Goal: Task Accomplishment & Management: Use online tool/utility

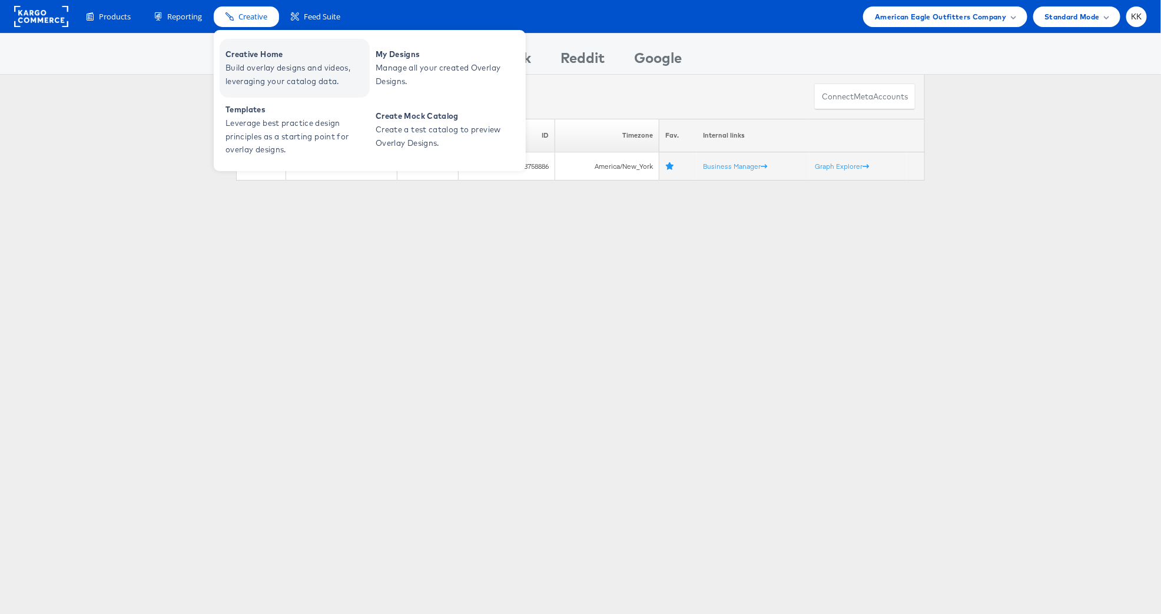
click at [245, 62] on span "Build overlay designs and videos, leveraging your catalog data." at bounding box center [295, 74] width 141 height 27
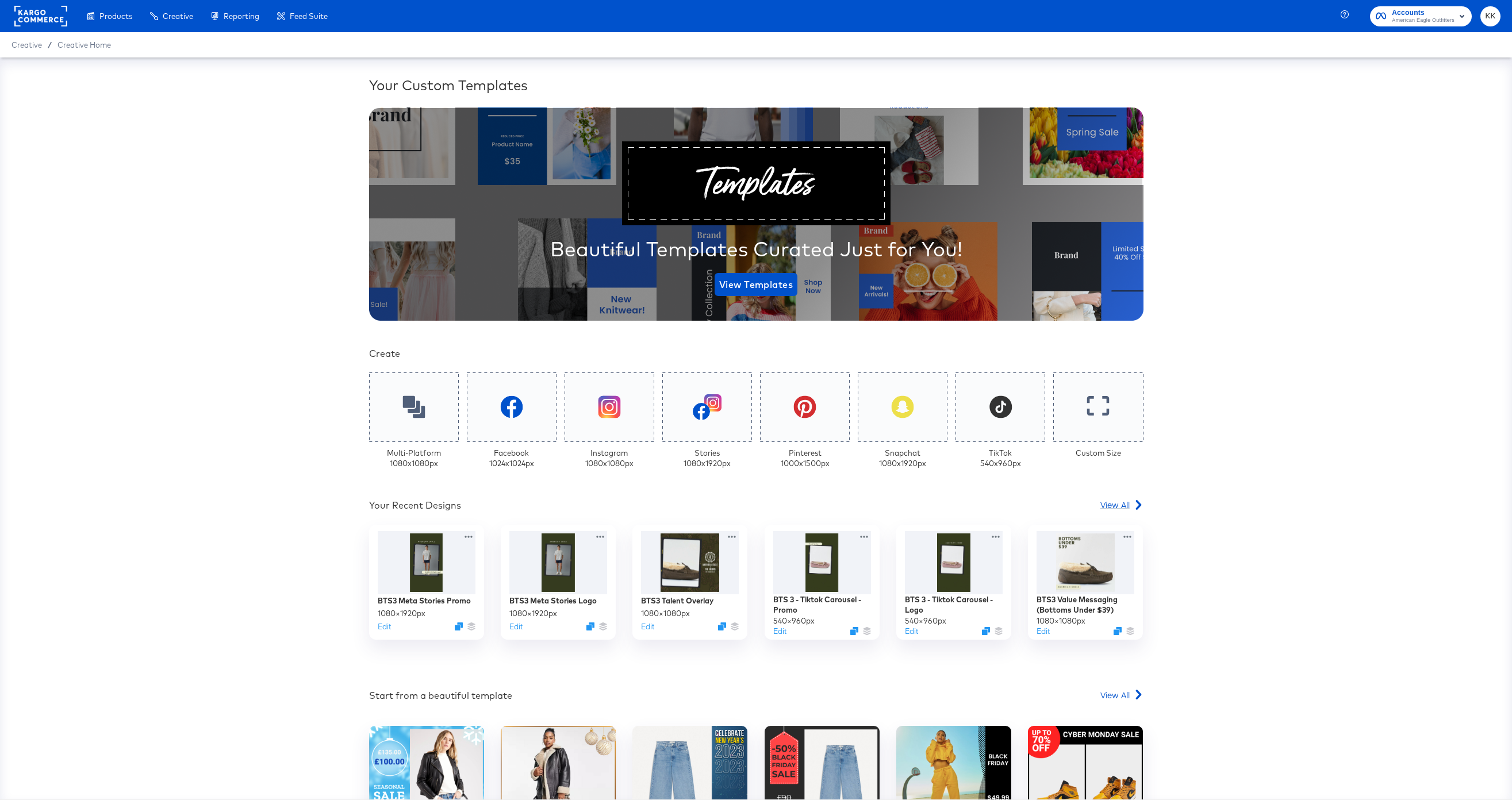
click at [1122, 505] on span "View All" at bounding box center [1114, 505] width 29 height 12
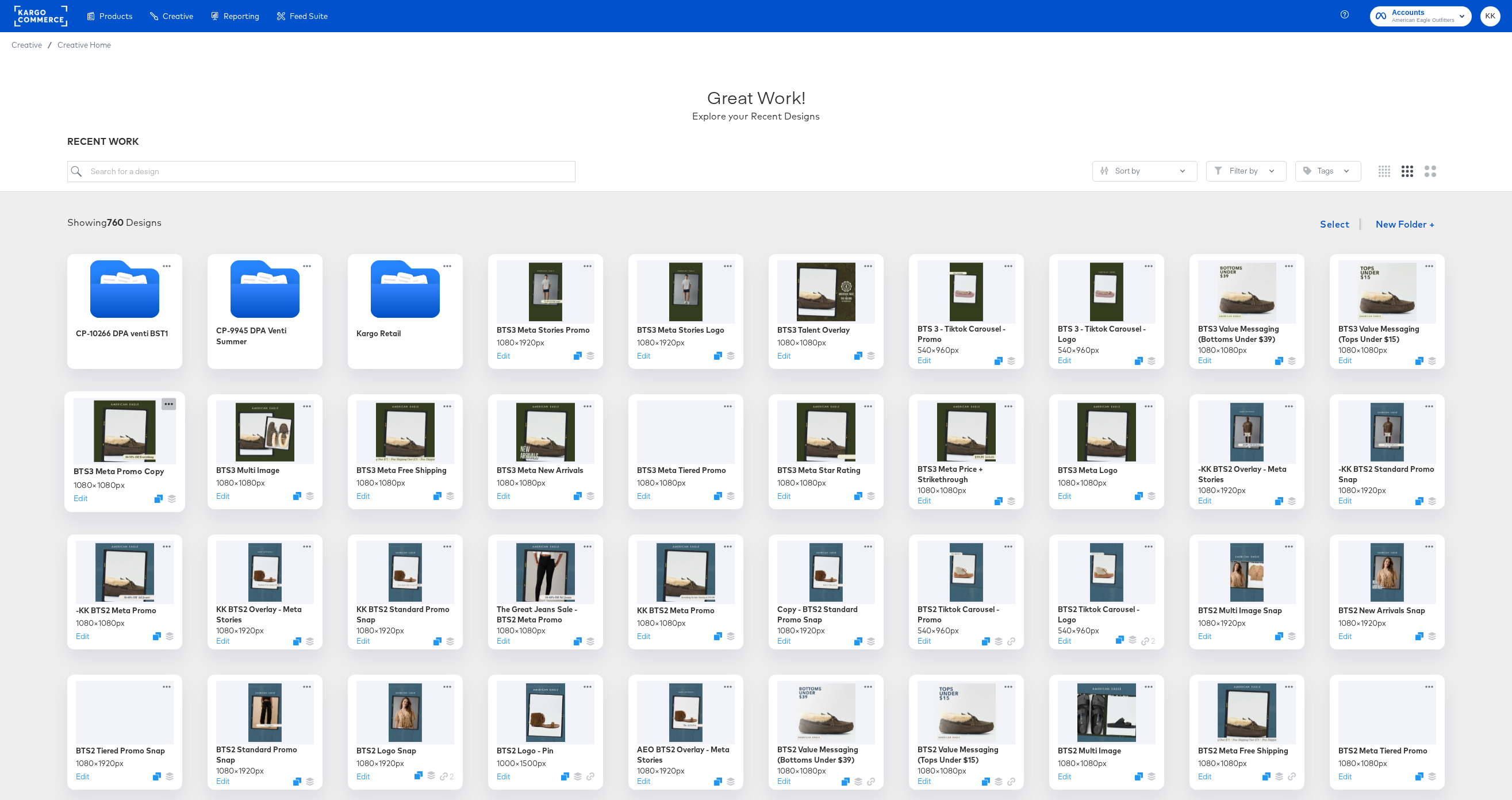
click at [170, 403] on icon at bounding box center [168, 403] width 15 height 12
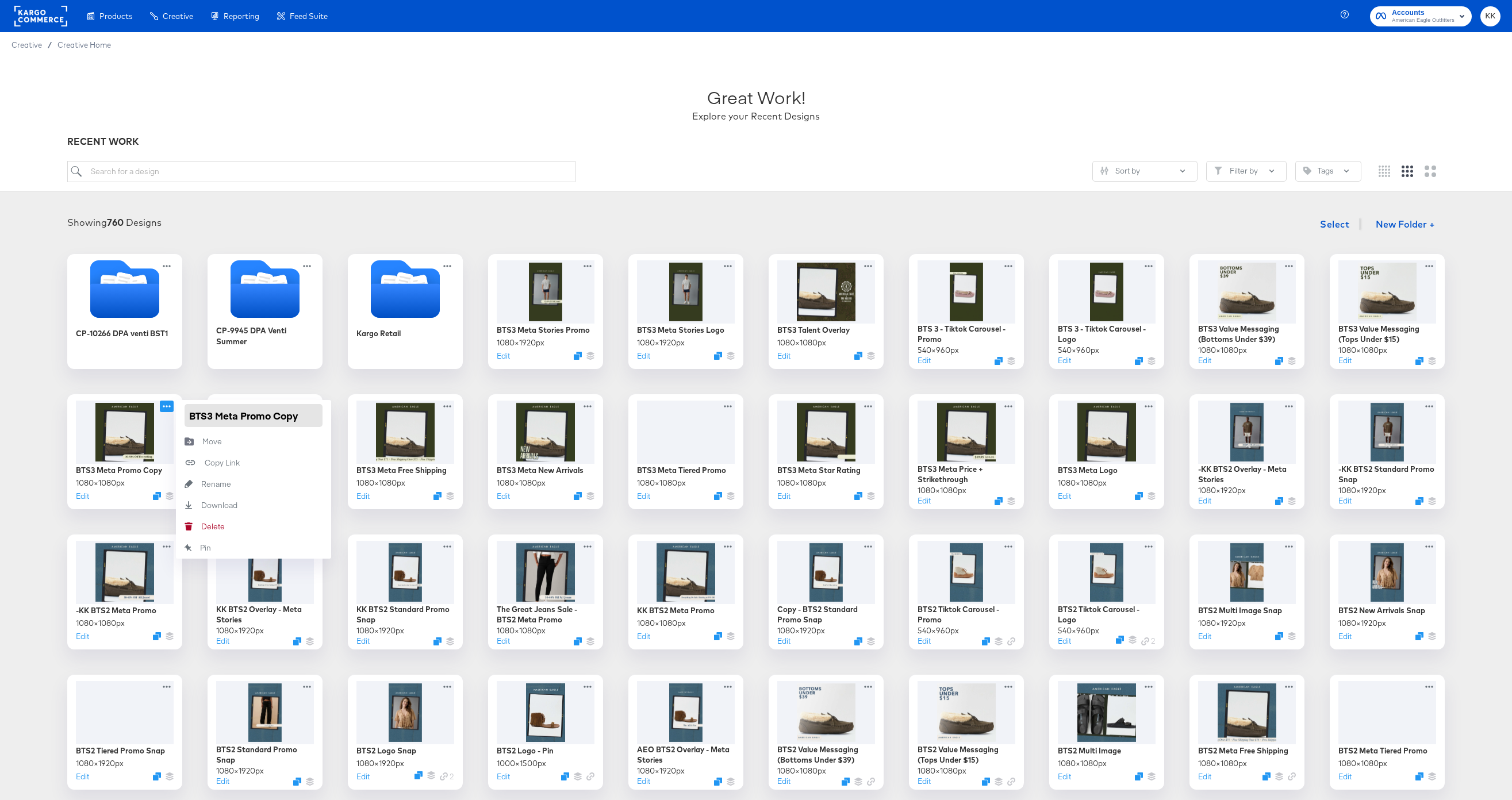
click at [301, 417] on input "BTS3 Meta Promo Copy" at bounding box center [253, 416] width 138 height 23
type input "BTS3 Meta Promo"
click at [43, 442] on div "CP-10266 DPA venti BST1 CP-9945 DPA Venti Summer Kargo Retail BTS3 Meta Stories…" at bounding box center [756, 662] width 1489 height 817
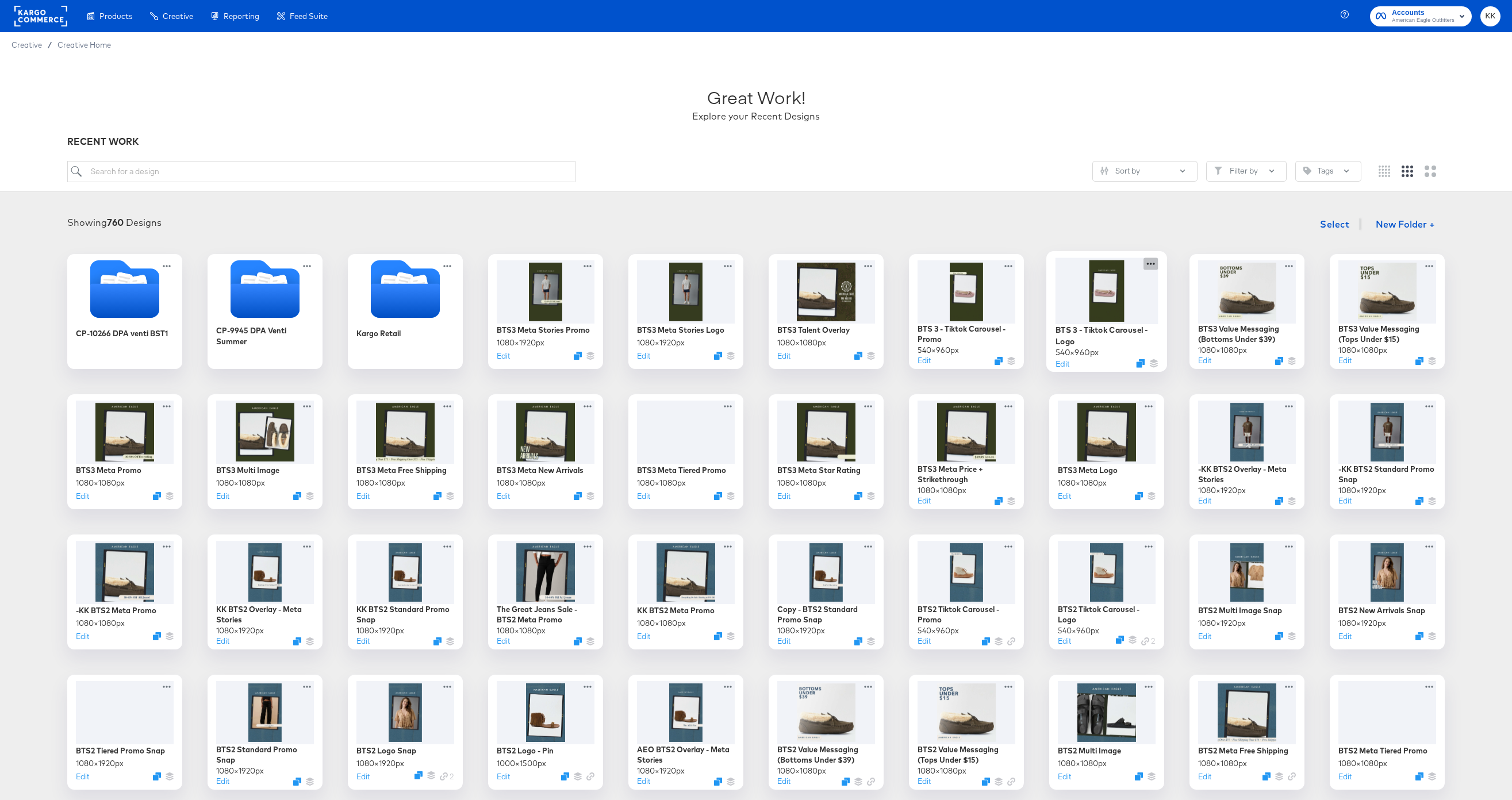
click at [1153, 262] on icon at bounding box center [1151, 264] width 15 height 12
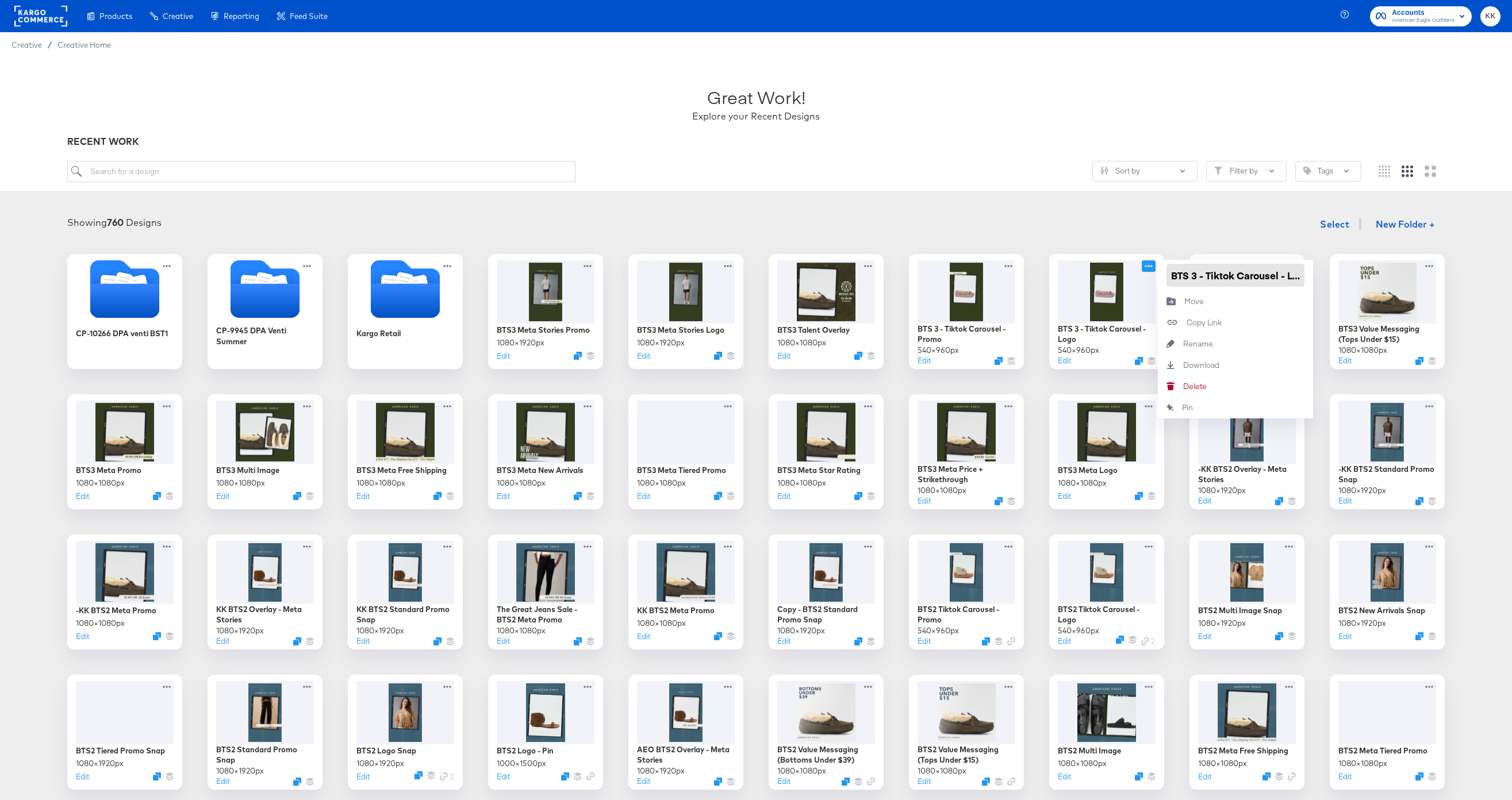
click at [1192, 273] on input "BTS 3 - Tiktok Carousel - Logo" at bounding box center [1235, 275] width 138 height 23
type input "BTS3 - Tiktok Carousel - Logo"
click at [1154, 219] on div "Showing 760 Designs Select New Folder +" at bounding box center [756, 225] width 1489 height 23
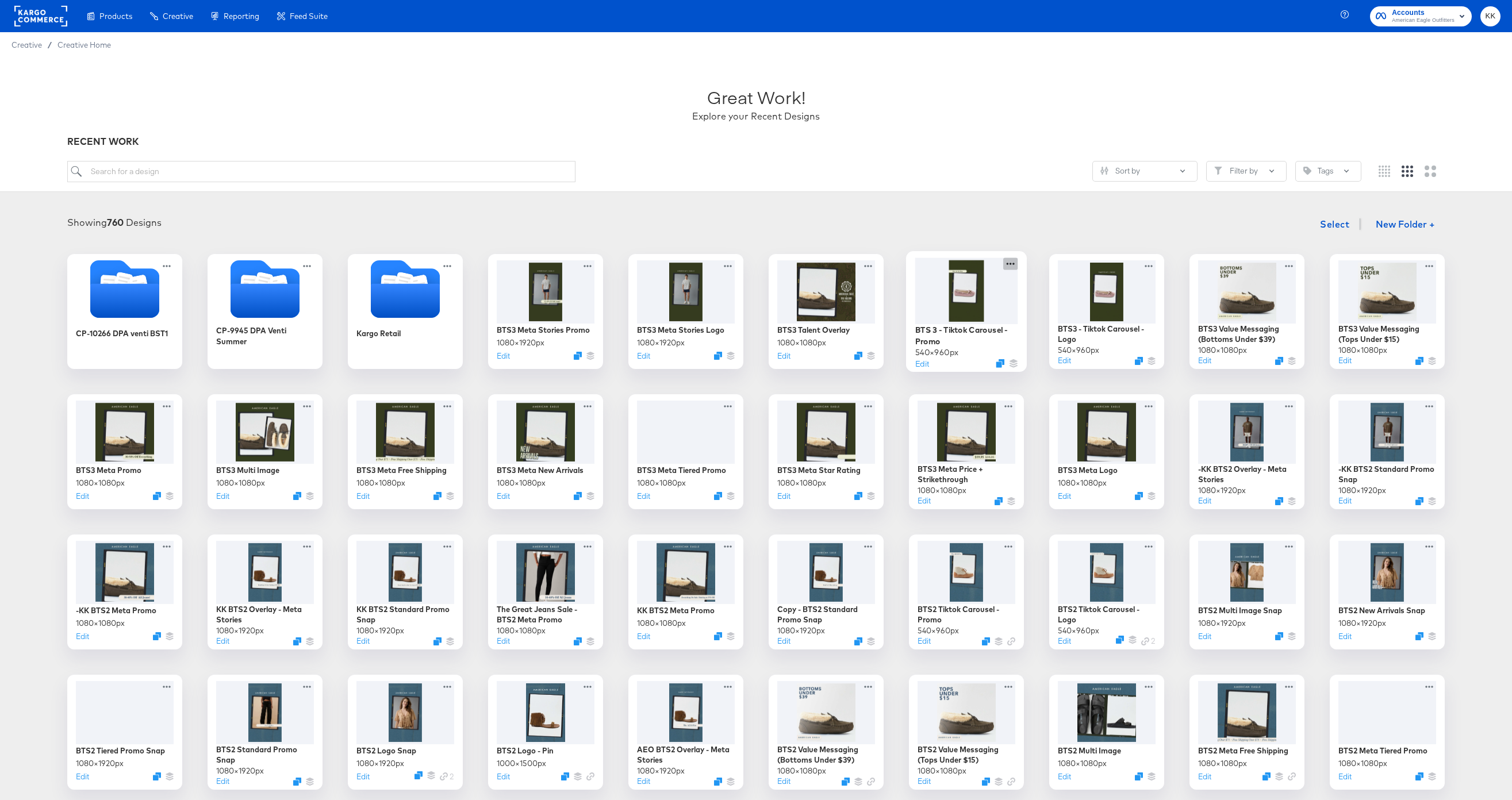
click at [1009, 265] on icon at bounding box center [1010, 264] width 15 height 12
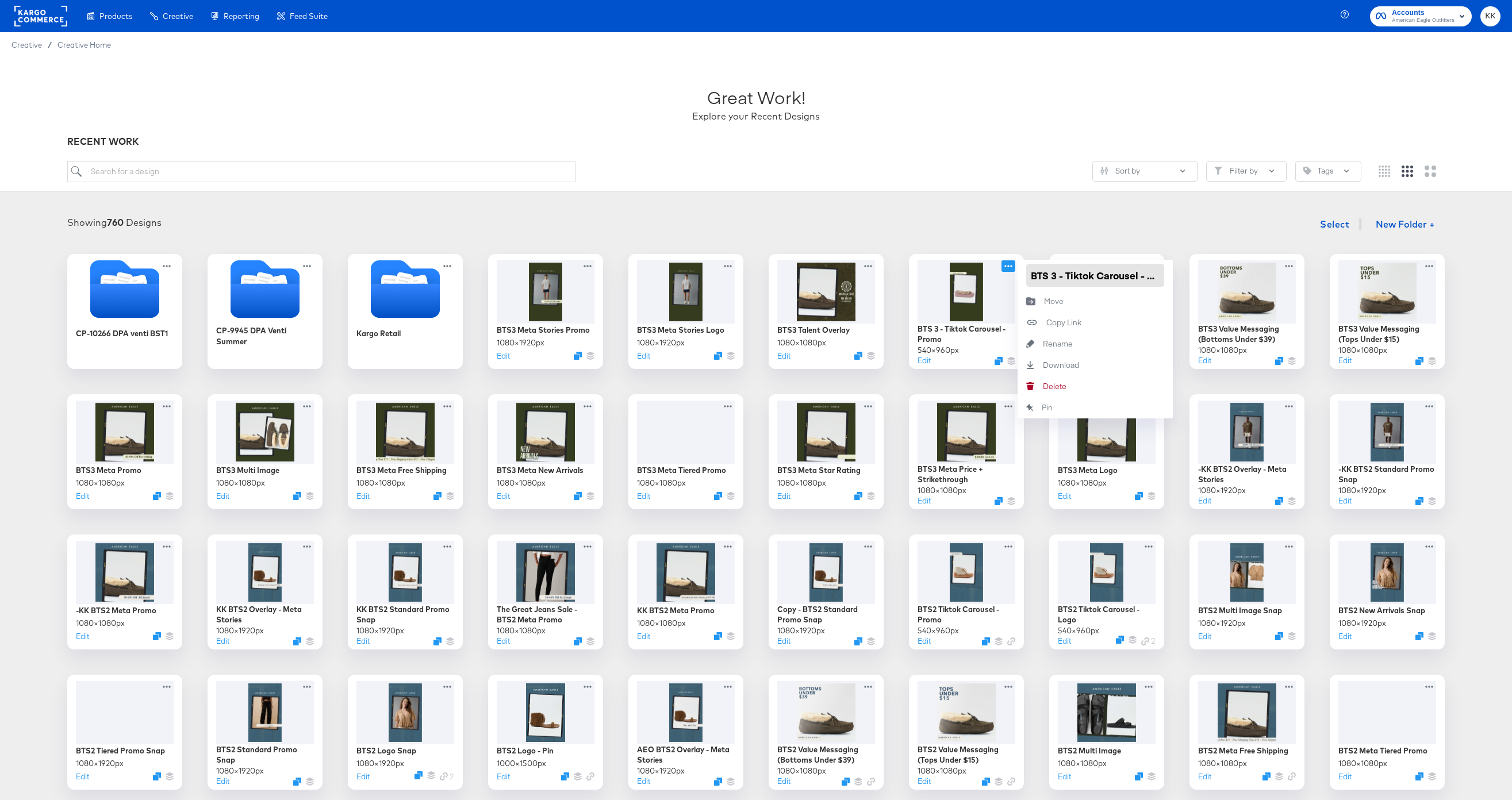
click at [1052, 274] on input "BTS 3 - Tiktok Carousel - Promo" at bounding box center [1094, 275] width 138 height 23
type input "BTS3 - Tiktok Carousel - Promo"
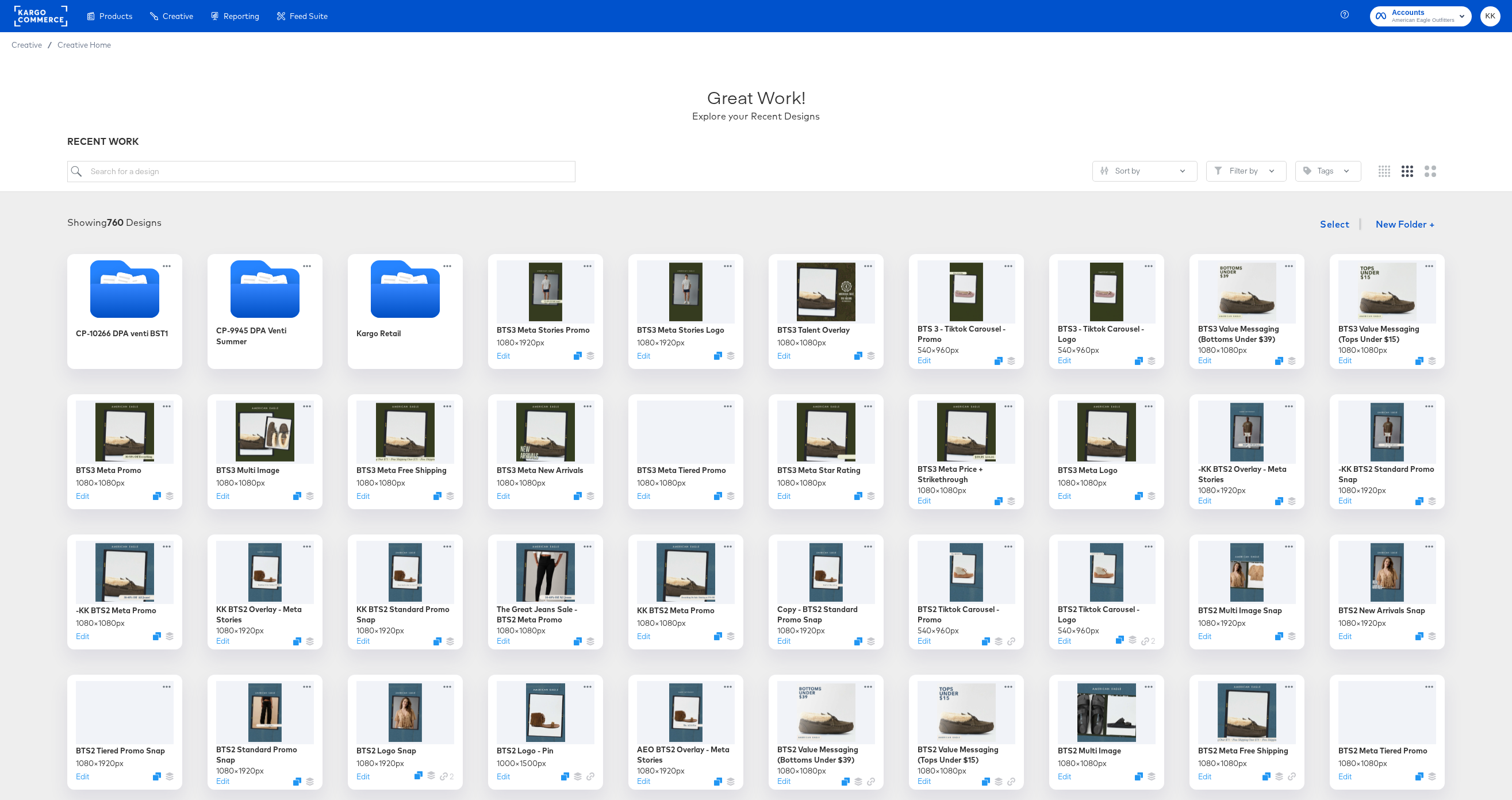
click at [1043, 223] on div "Showing 760 Designs Select New Folder +" at bounding box center [756, 225] width 1489 height 23
